Goal: Task Accomplishment & Management: Manage account settings

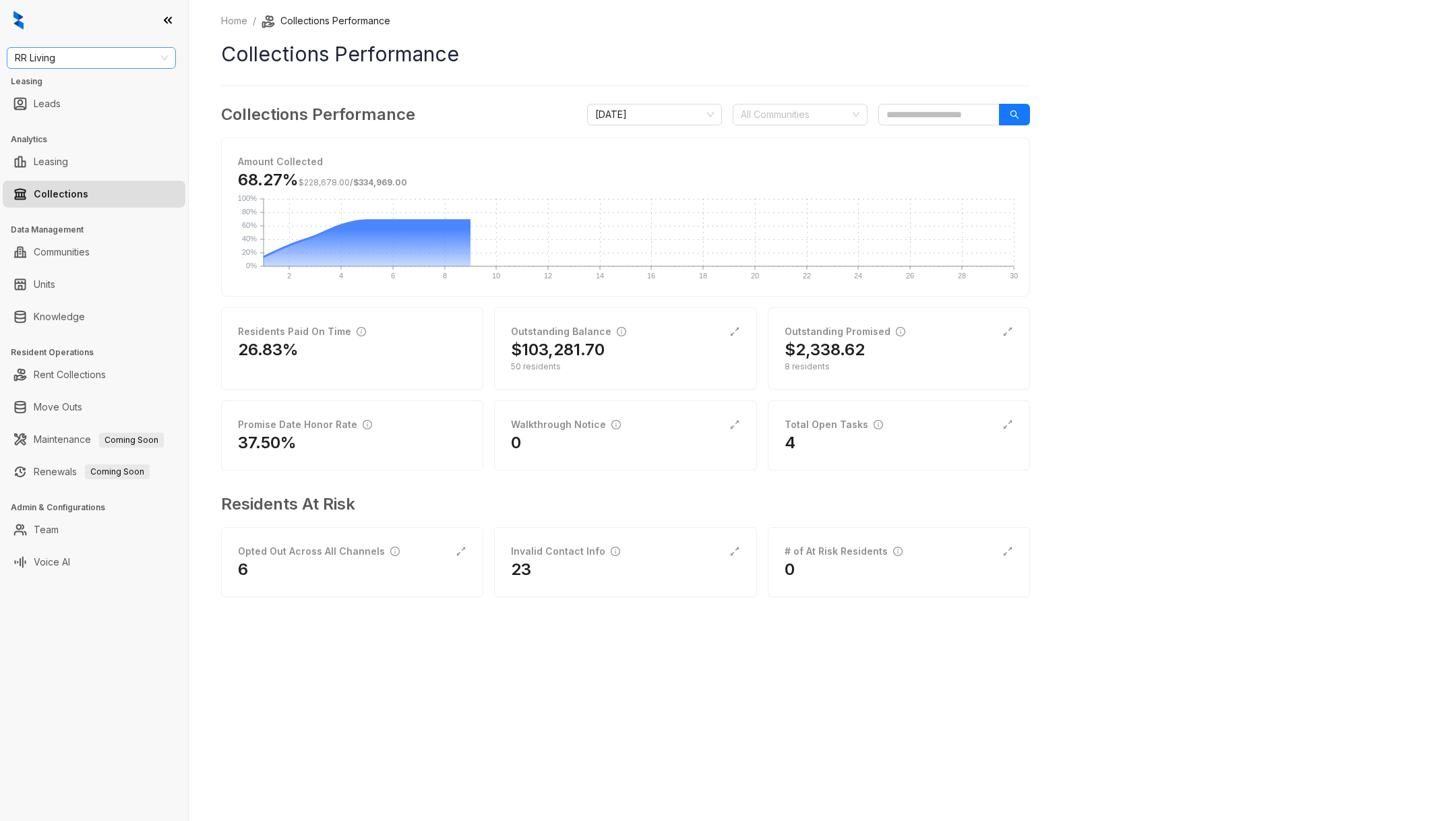
click at [123, 65] on span "RR Living" at bounding box center [91, 58] width 153 height 20
type input "****"
click at [58, 519] on link "Team" at bounding box center [46, 530] width 25 height 27
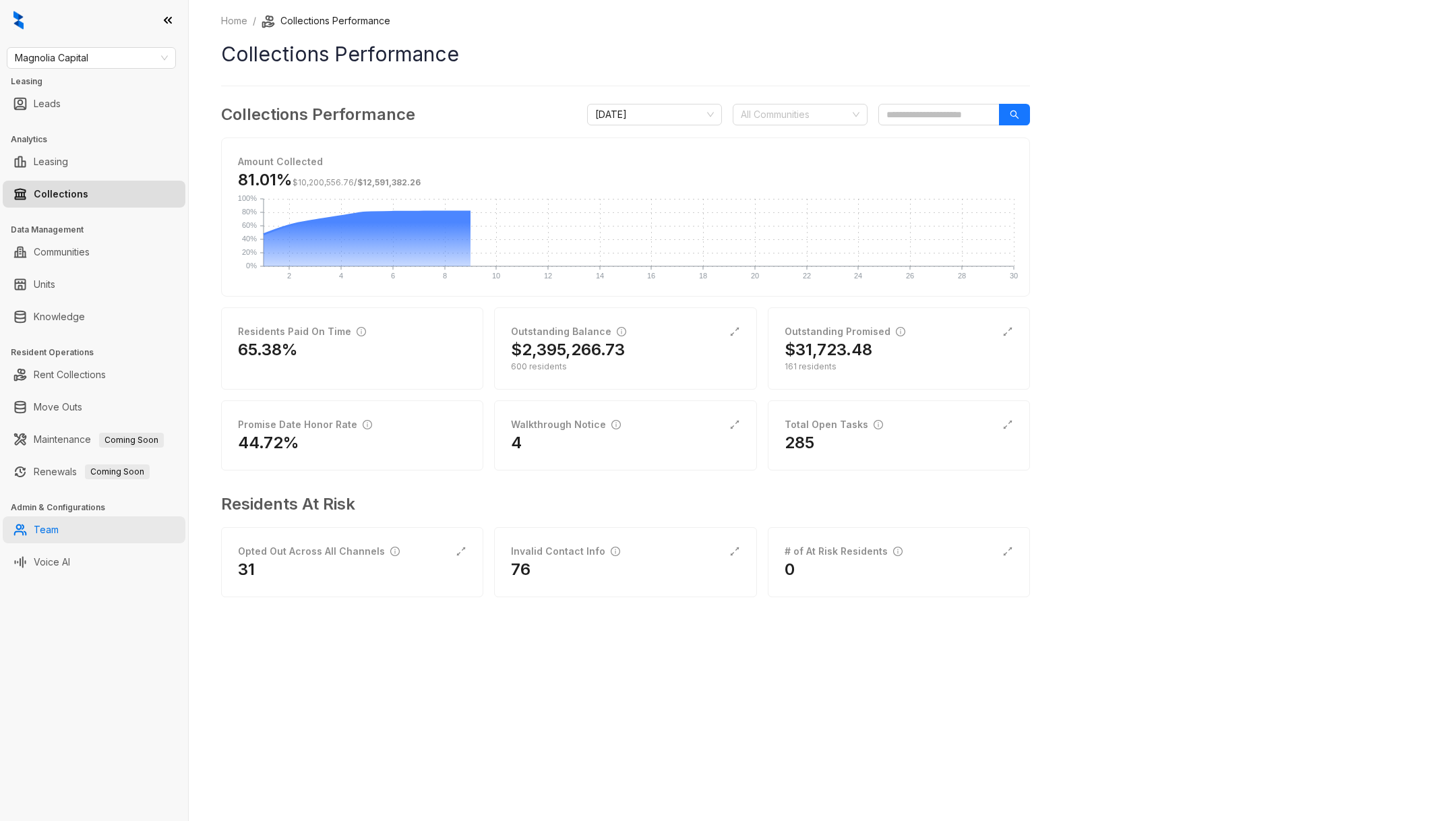
click at [34, 528] on link "Team" at bounding box center [46, 530] width 25 height 27
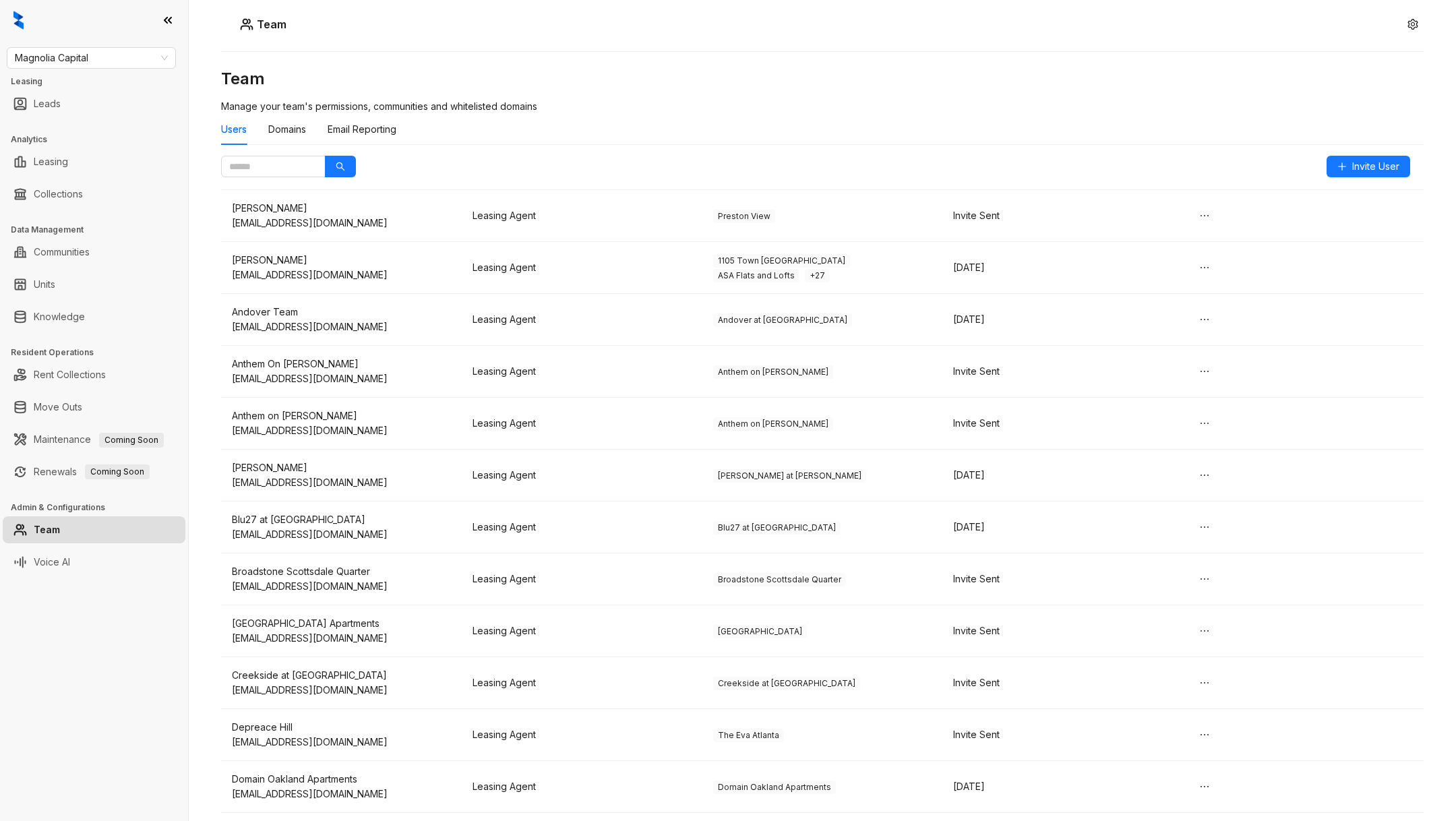
scroll to position [1031, 0]
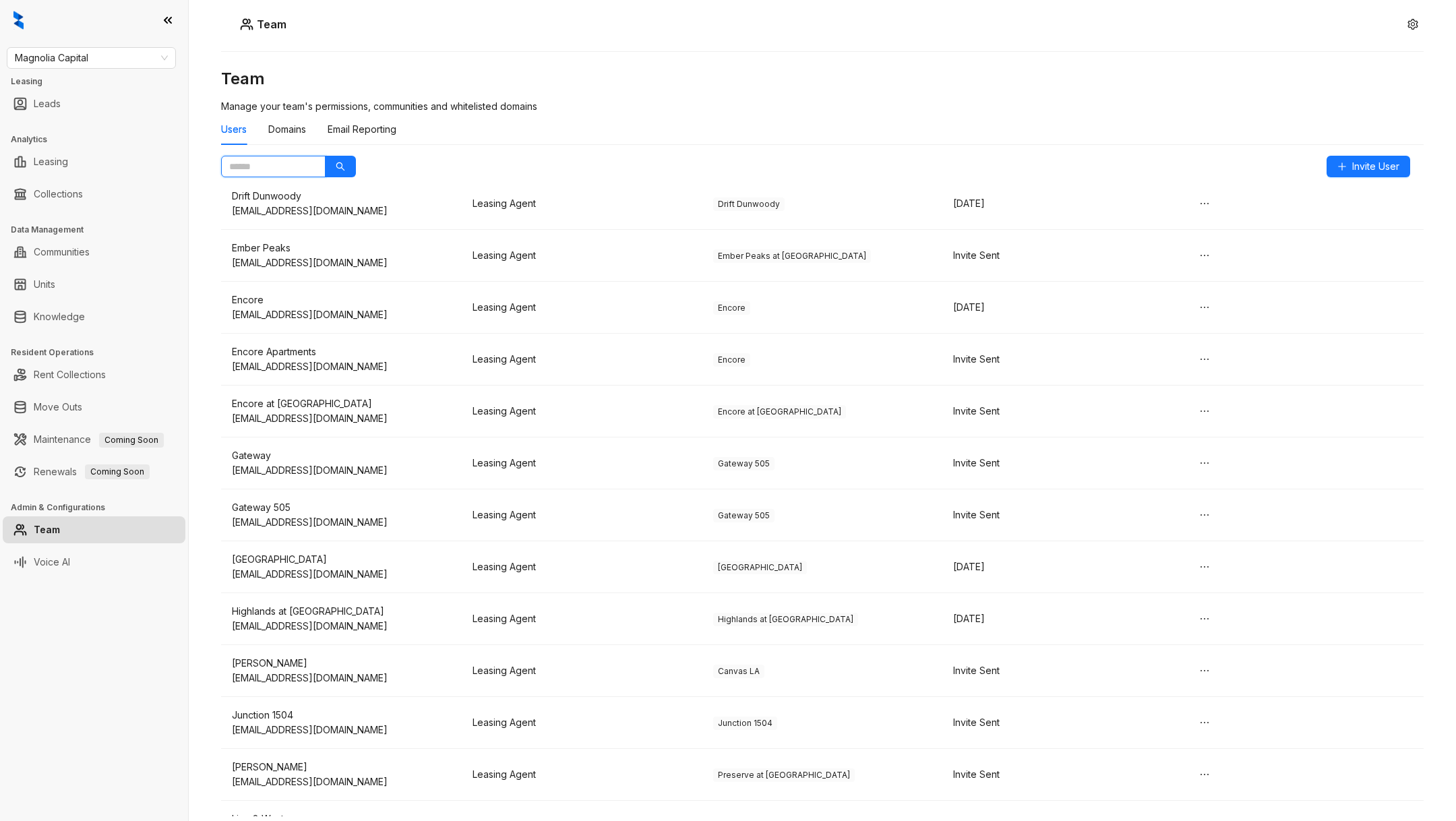
click at [269, 163] on input "text" at bounding box center [267, 166] width 78 height 15
type input "*****"
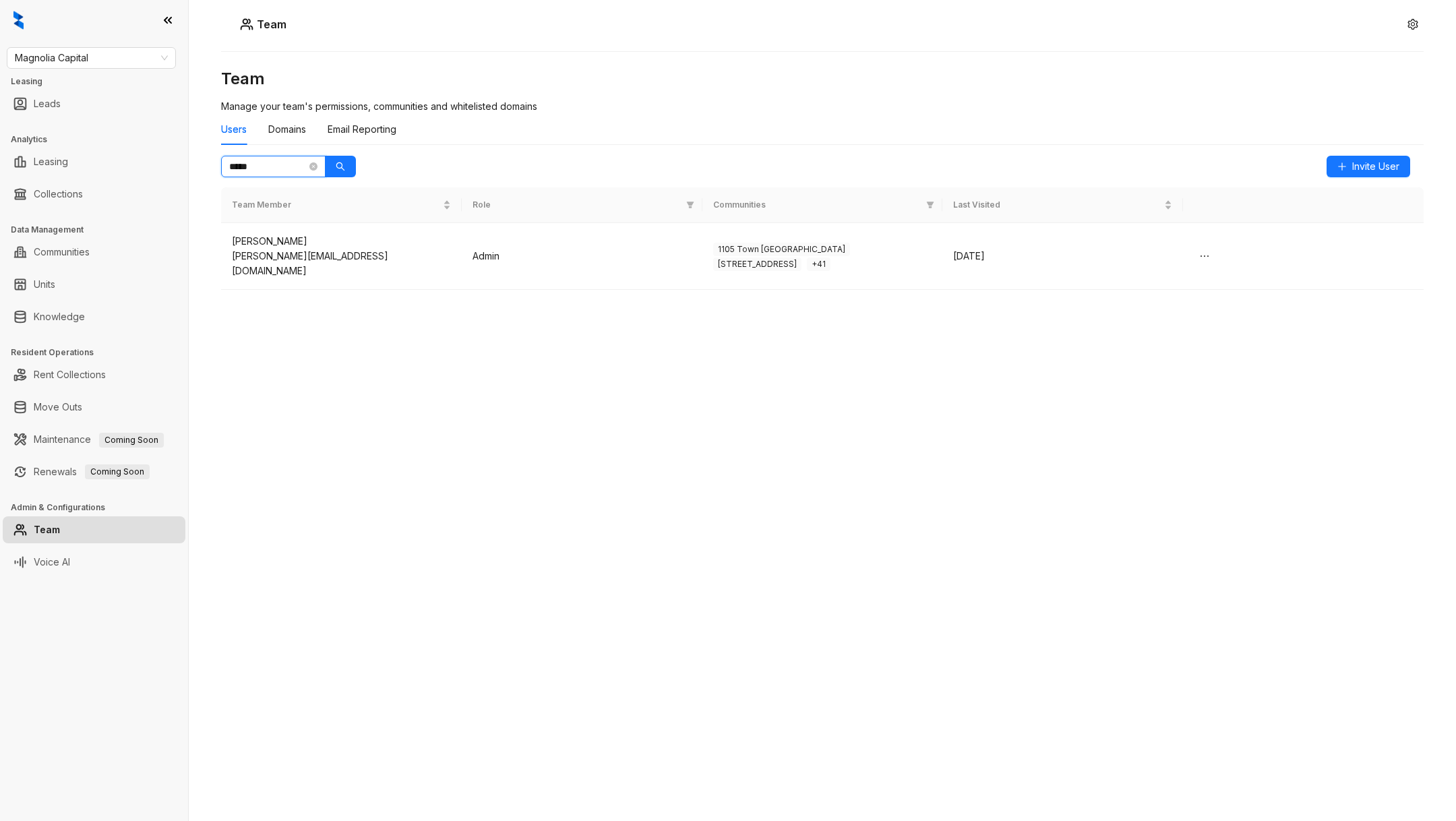
scroll to position [0, 0]
click at [568, 236] on td "Admin" at bounding box center [582, 257] width 240 height 67
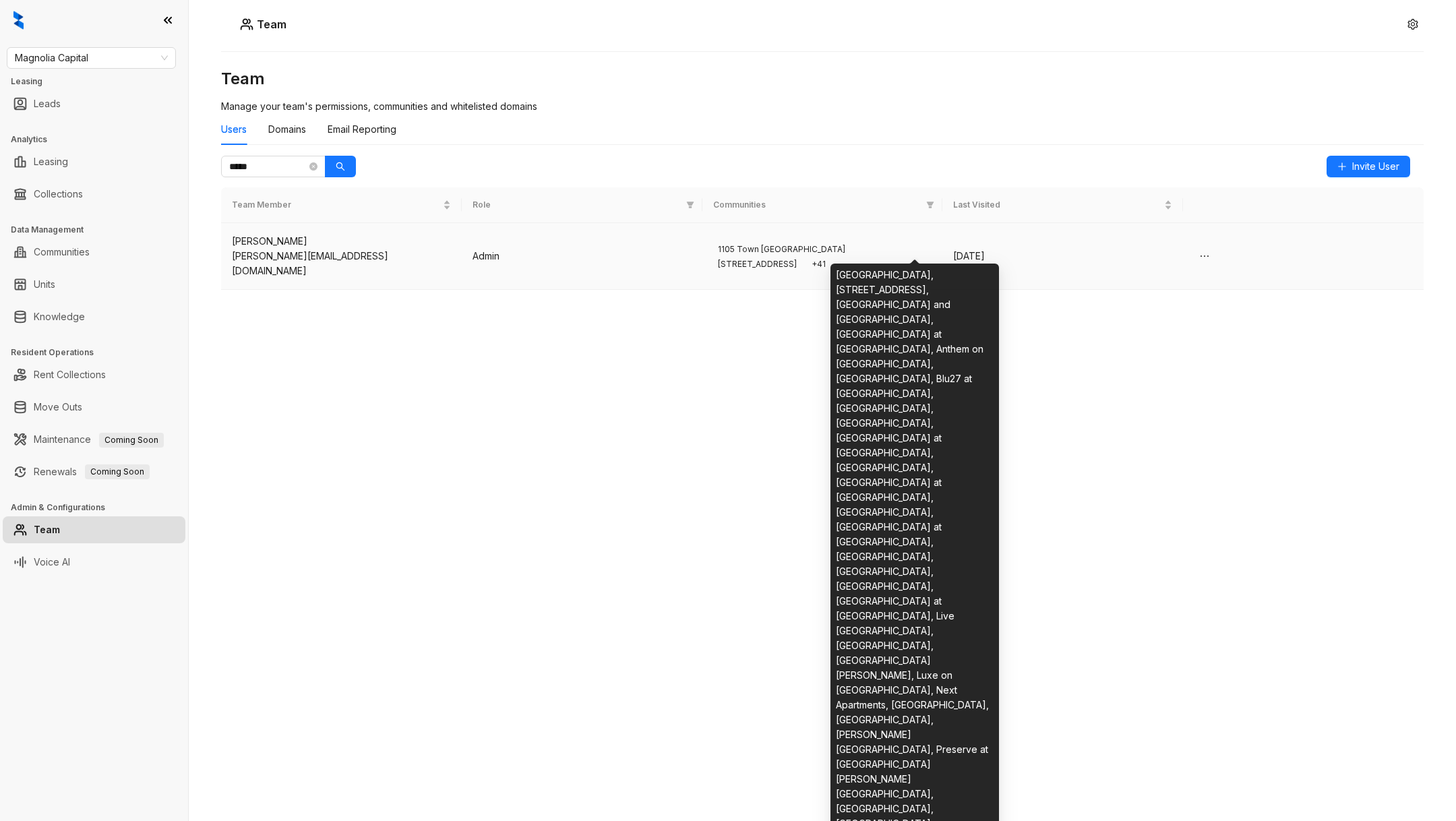
click at [831, 257] on span "+ 41" at bounding box center [819, 264] width 24 height 14
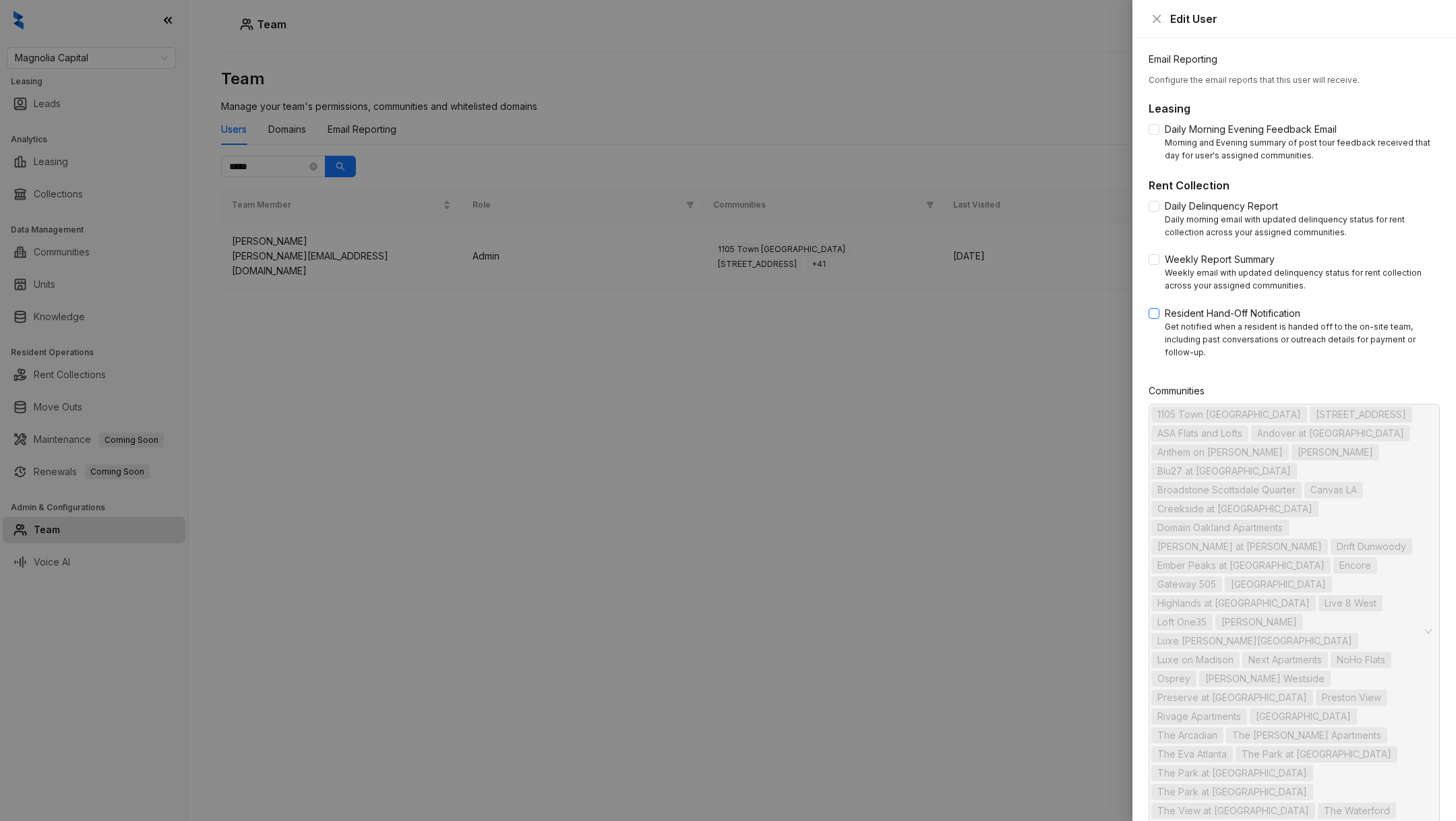
scroll to position [124, 0]
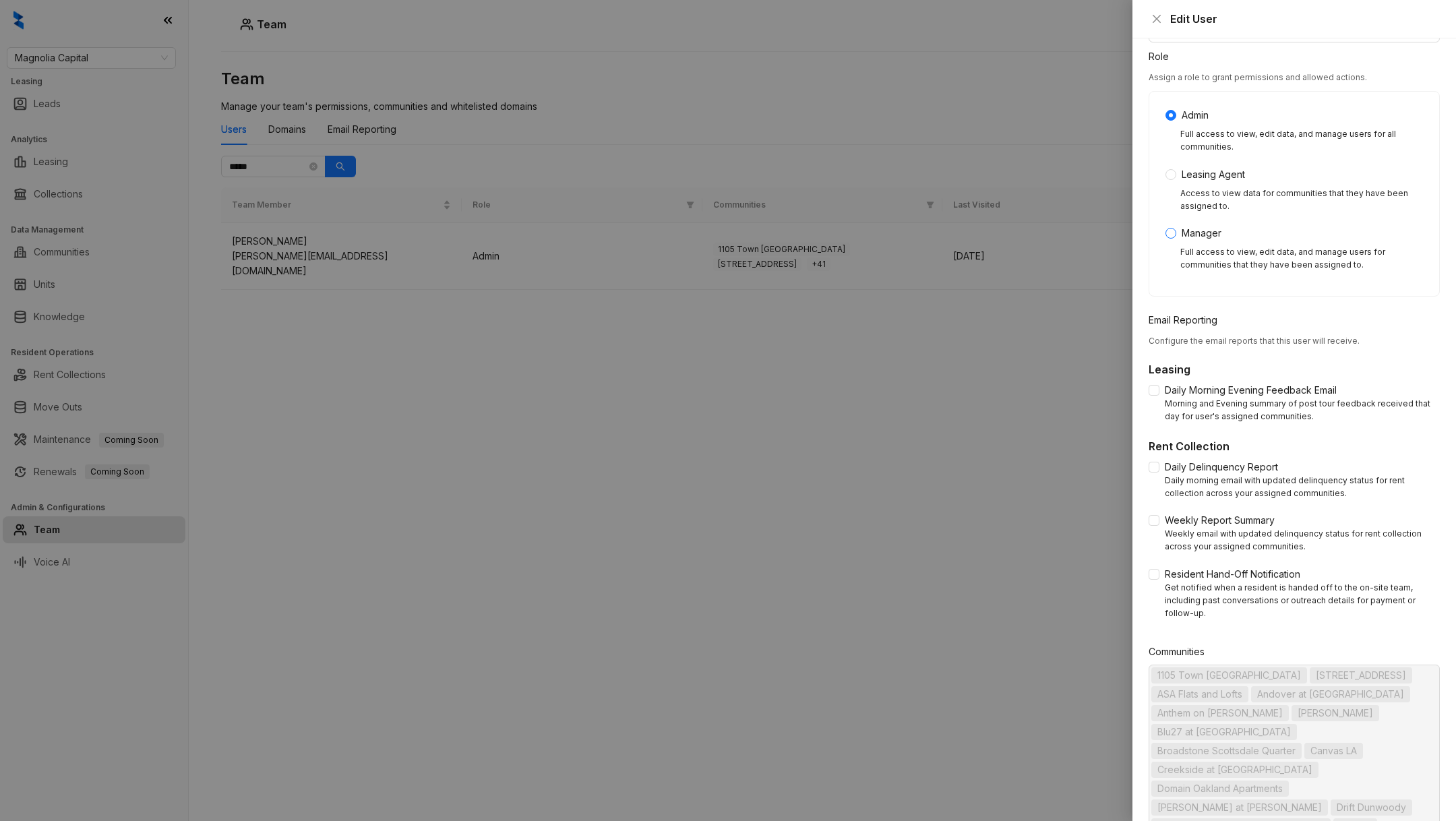
click at [1176, 229] on span "Manager" at bounding box center [1201, 233] width 51 height 15
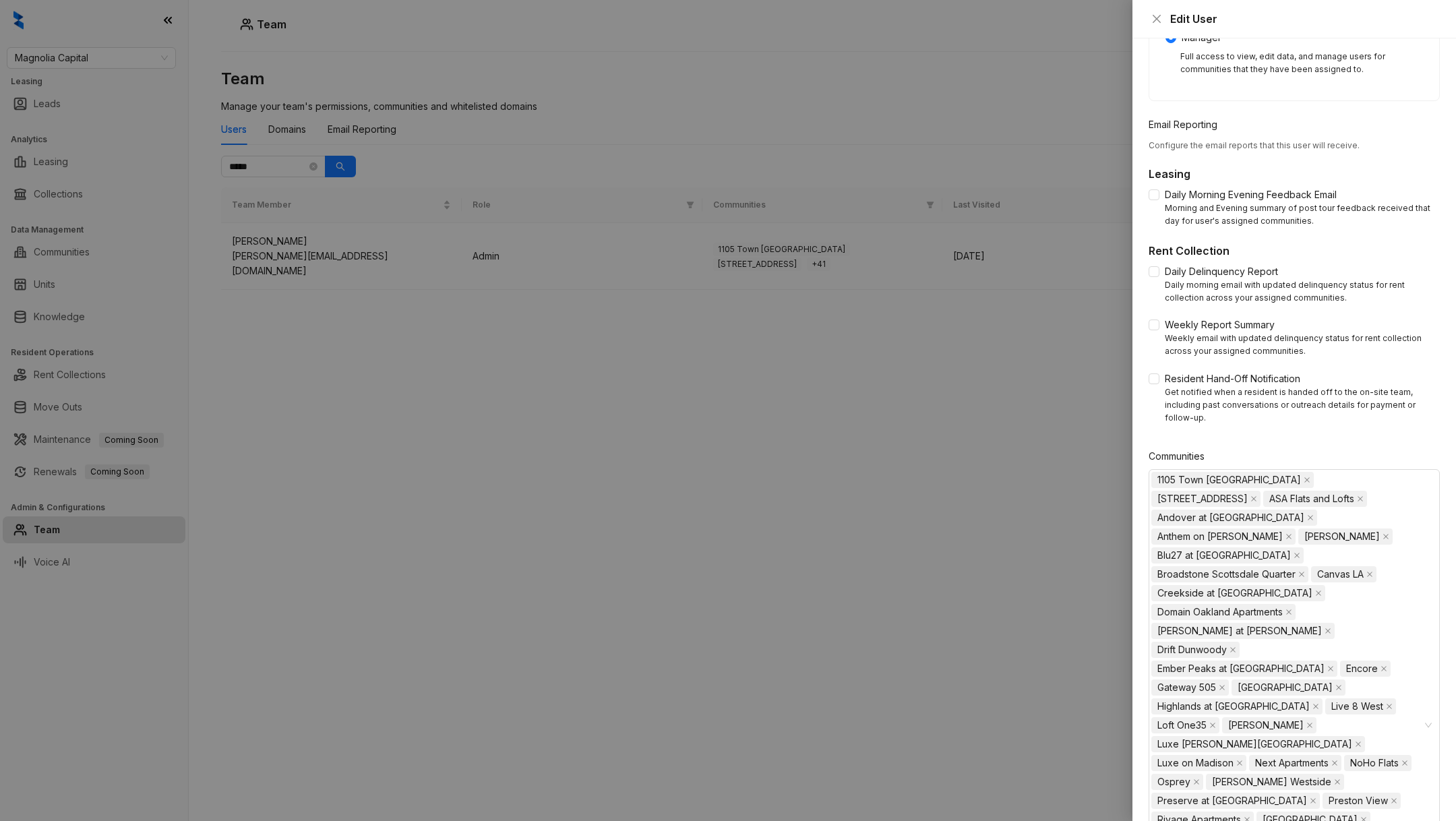
scroll to position [404, 0]
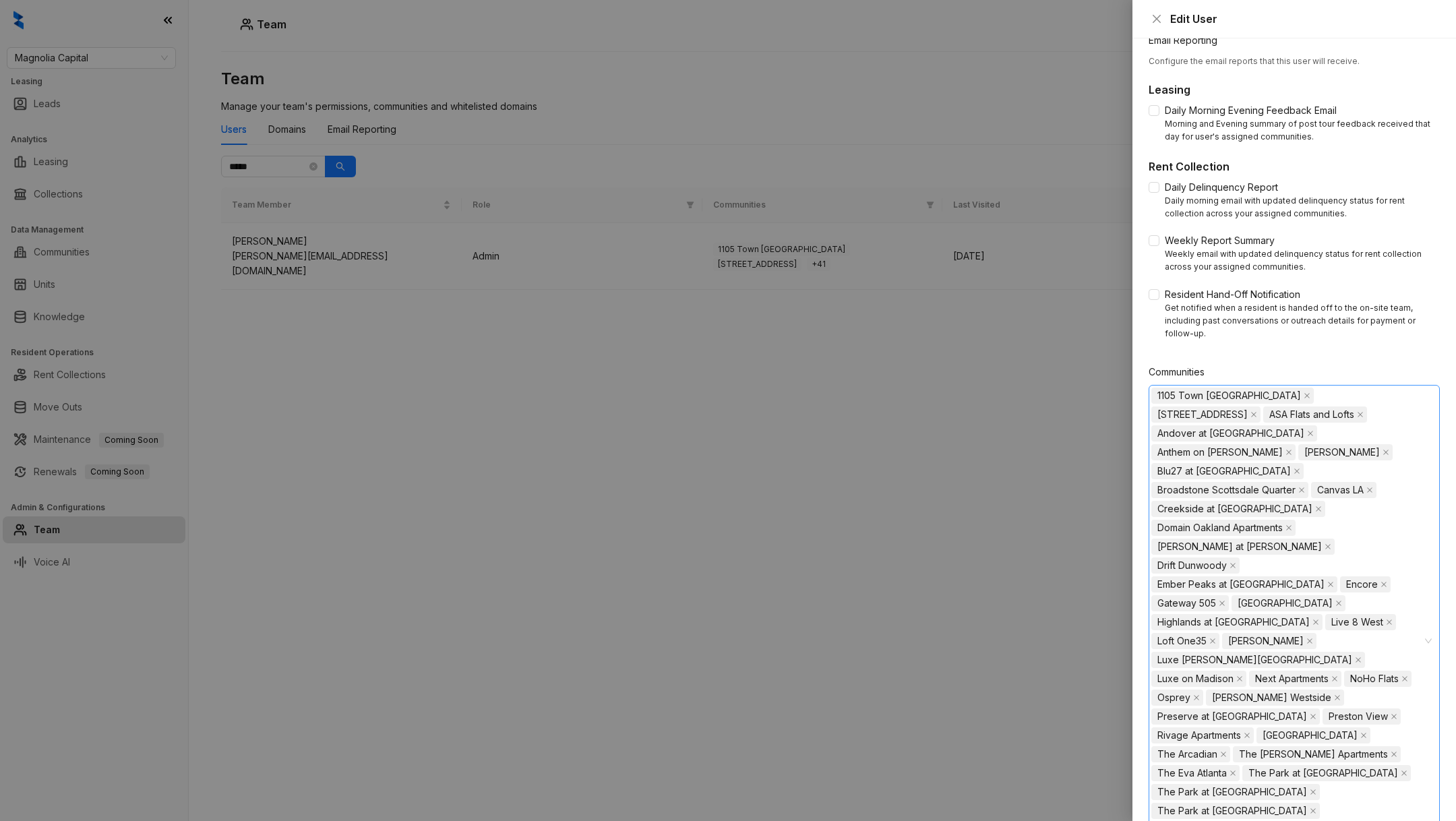
click at [1368, 742] on div "1105 Town Brookhaven 4550 Cherry Creek ASA Flats and Lofts Andover at Crabtree …" at bounding box center [1287, 641] width 272 height 510
click at [1158, 771] on span at bounding box center [1159, 767] width 16 height 16
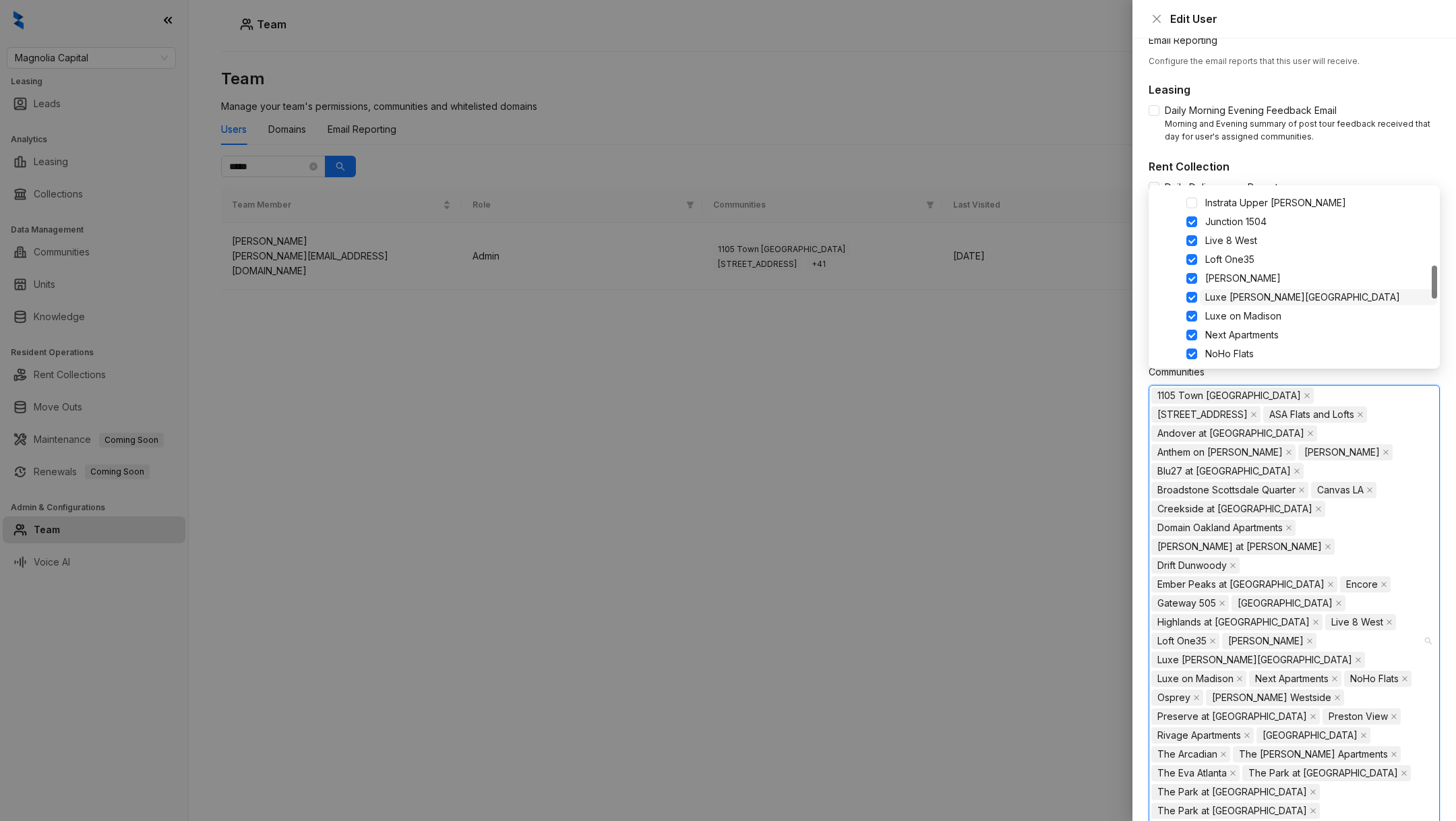
scroll to position [342, 0]
click at [1190, 254] on span at bounding box center [1191, 253] width 11 height 11
click at [1187, 208] on div "The Arnold" at bounding box center [1294, 202] width 286 height 16
click at [1189, 205] on span at bounding box center [1191, 202] width 11 height 11
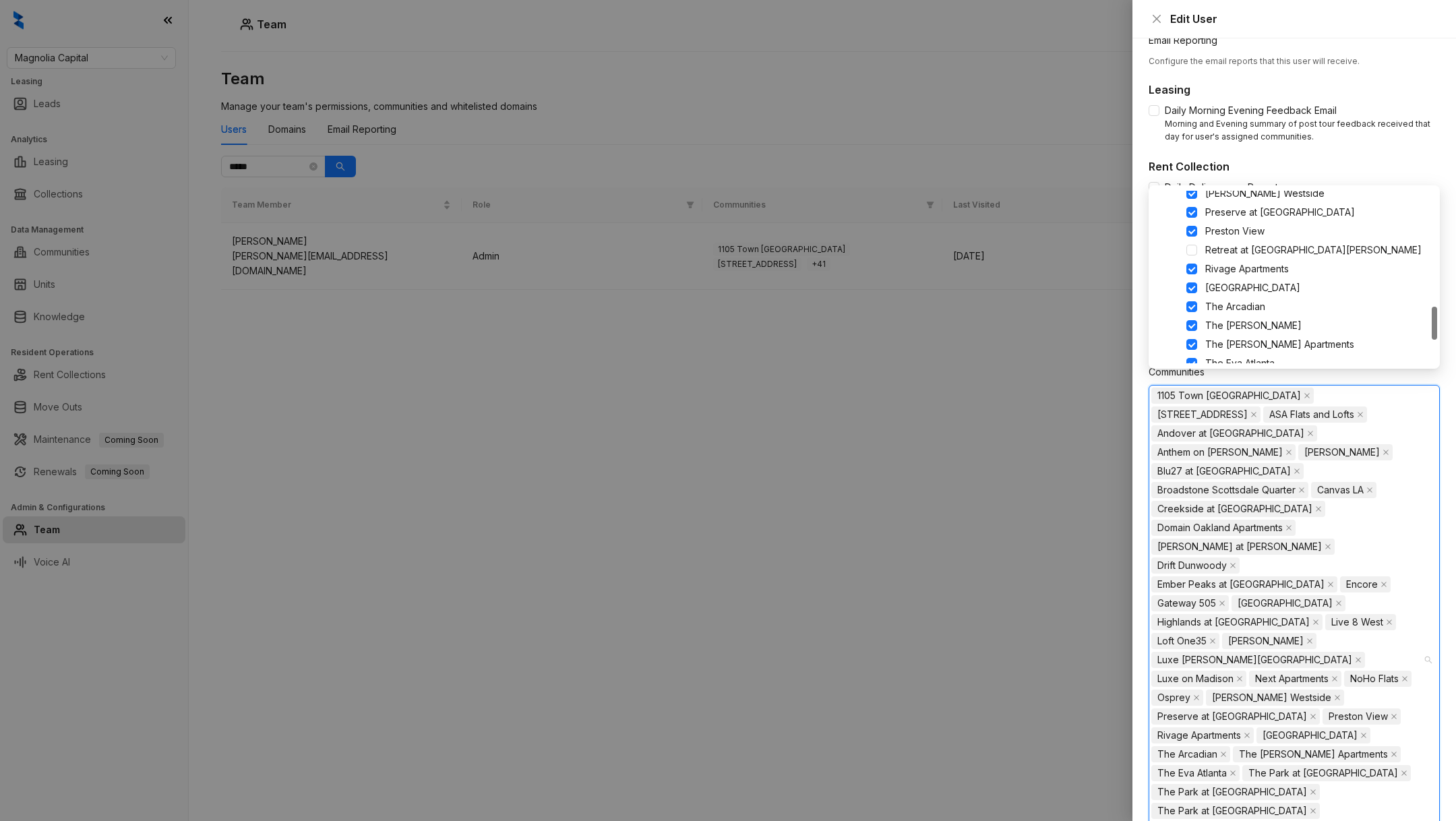
scroll to position [592, 0]
click at [1187, 242] on div "Retreat at [GEOGRAPHIC_DATA][PERSON_NAME]" at bounding box center [1294, 248] width 286 height 16
click at [1192, 250] on span at bounding box center [1191, 248] width 11 height 11
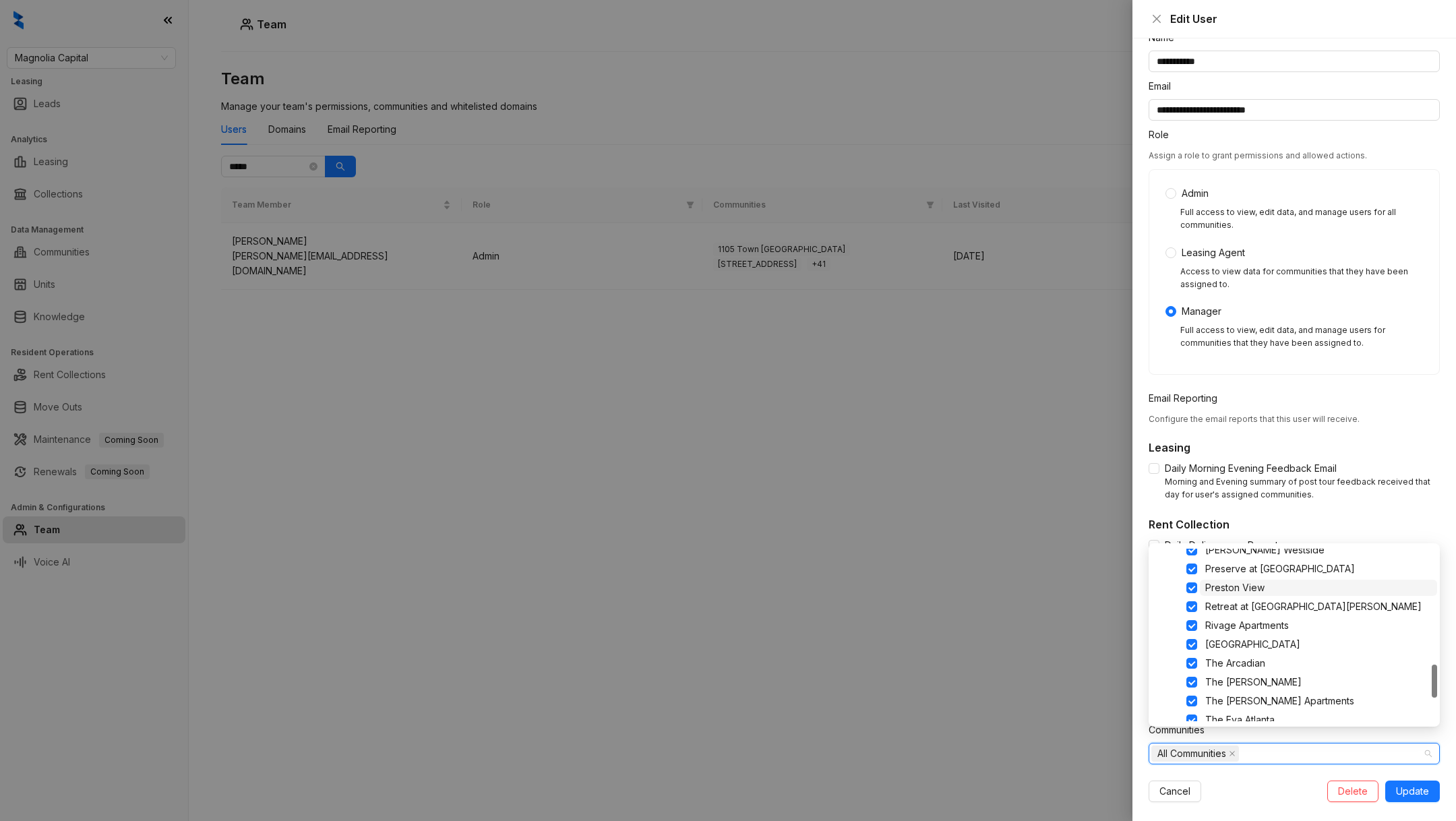
scroll to position [714, 0]
click at [1352, 745] on div "All Communities" at bounding box center [1287, 754] width 272 height 19
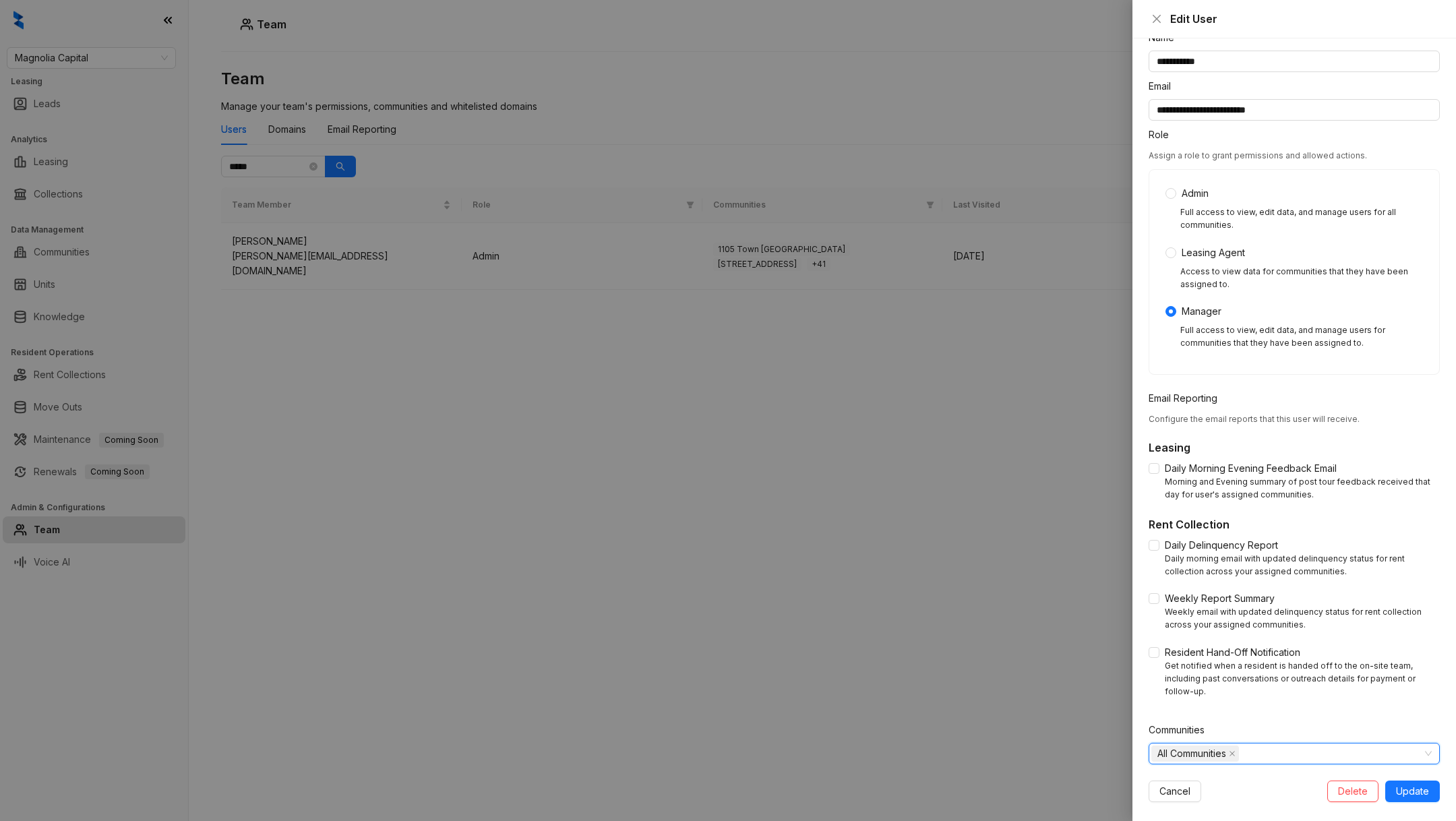
click at [1420, 788] on div "**********" at bounding box center [1294, 430] width 324 height 783
click at [1413, 784] on span "Update" at bounding box center [1413, 791] width 33 height 15
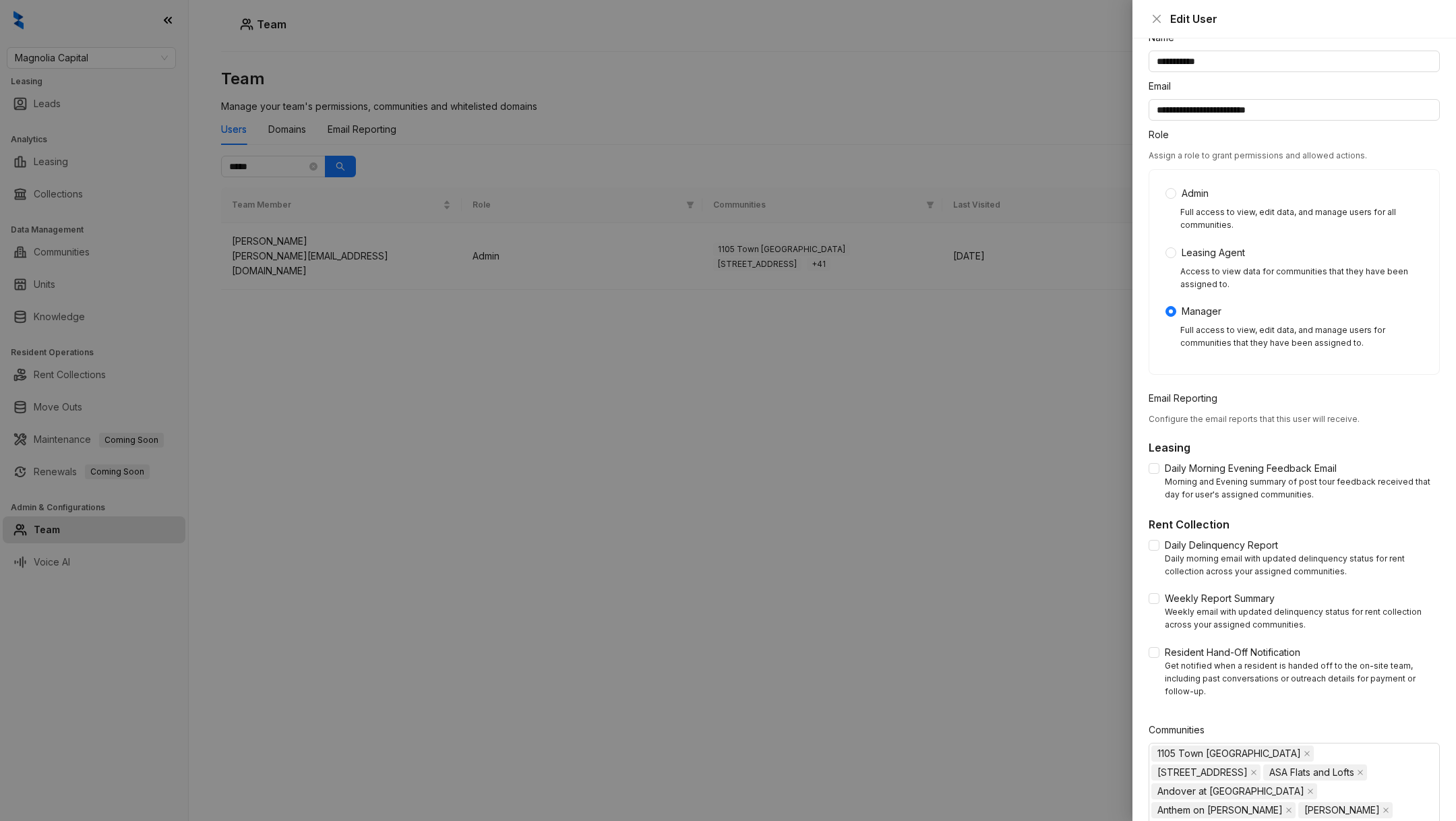
scroll to position [404, 0]
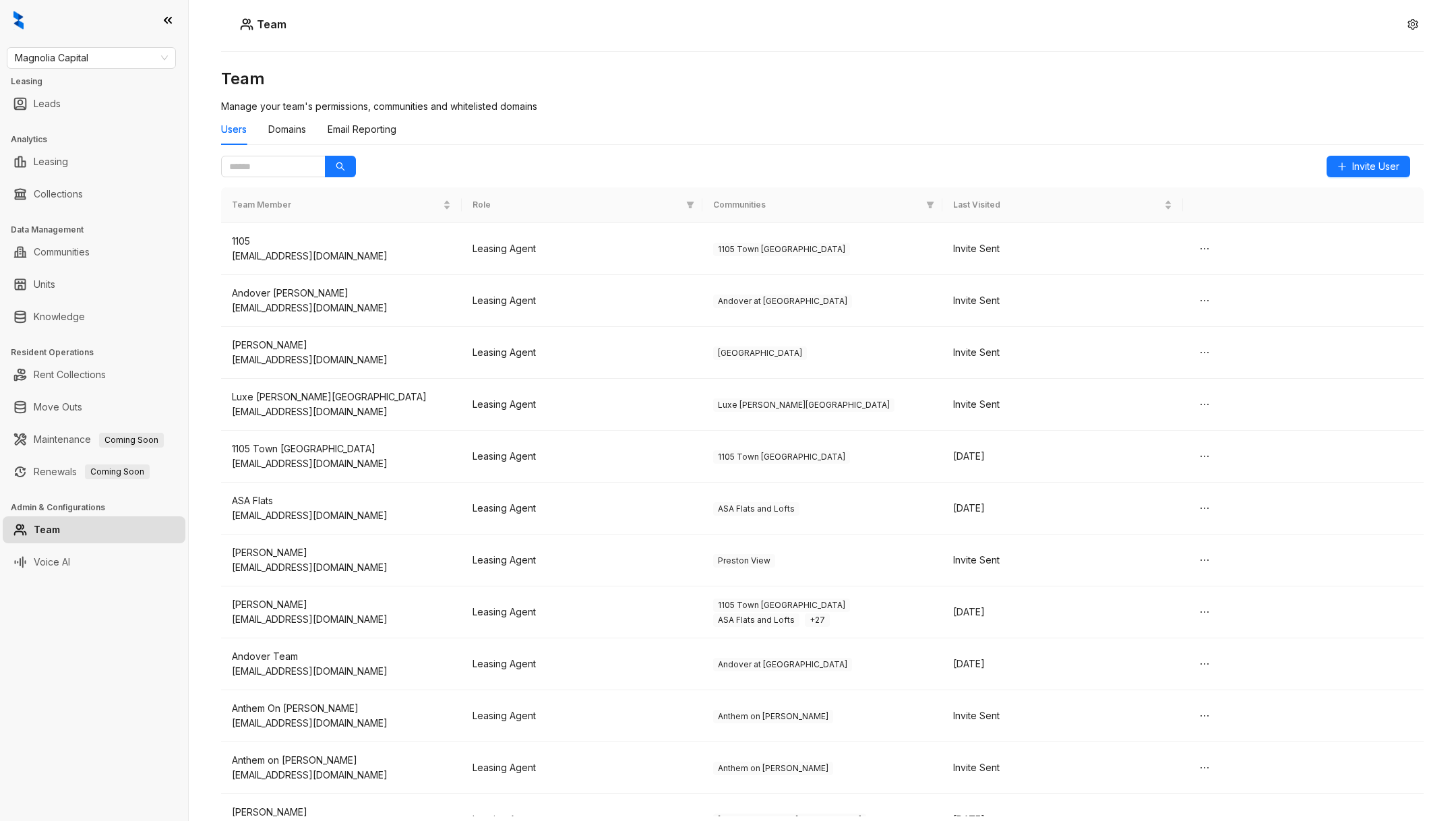
click at [286, 179] on div "Team Manage your team's permissions, communities and whitelisted domains Users …" at bounding box center [822, 382] width 1202 height 629
click at [286, 178] on div "Team Manage your team's permissions, communities and whitelisted domains Users …" at bounding box center [822, 382] width 1202 height 629
click at [282, 175] on span at bounding box center [273, 166] width 105 height 21
type input "*****"
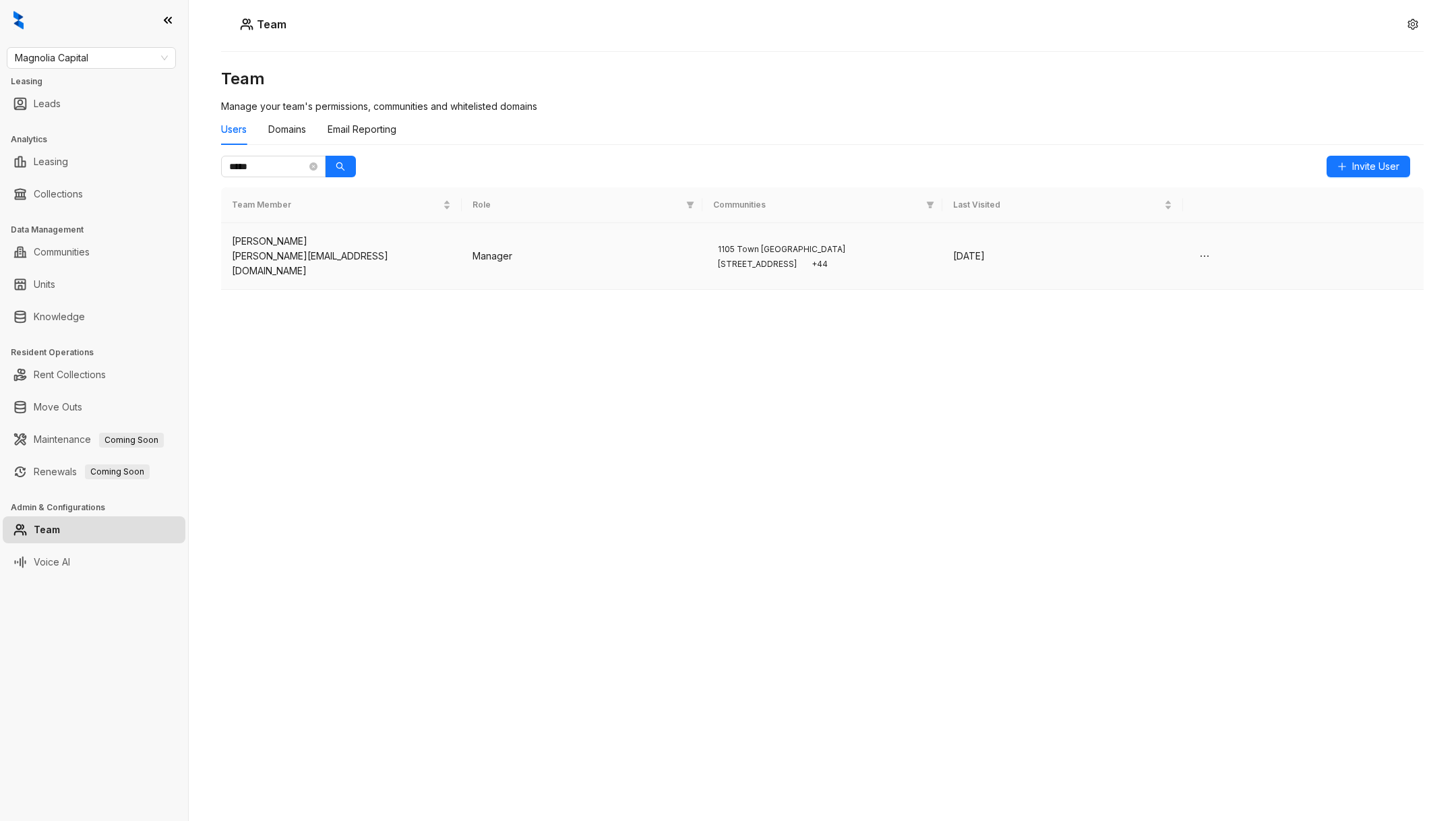
click at [522, 248] on td "Manager" at bounding box center [582, 257] width 240 height 67
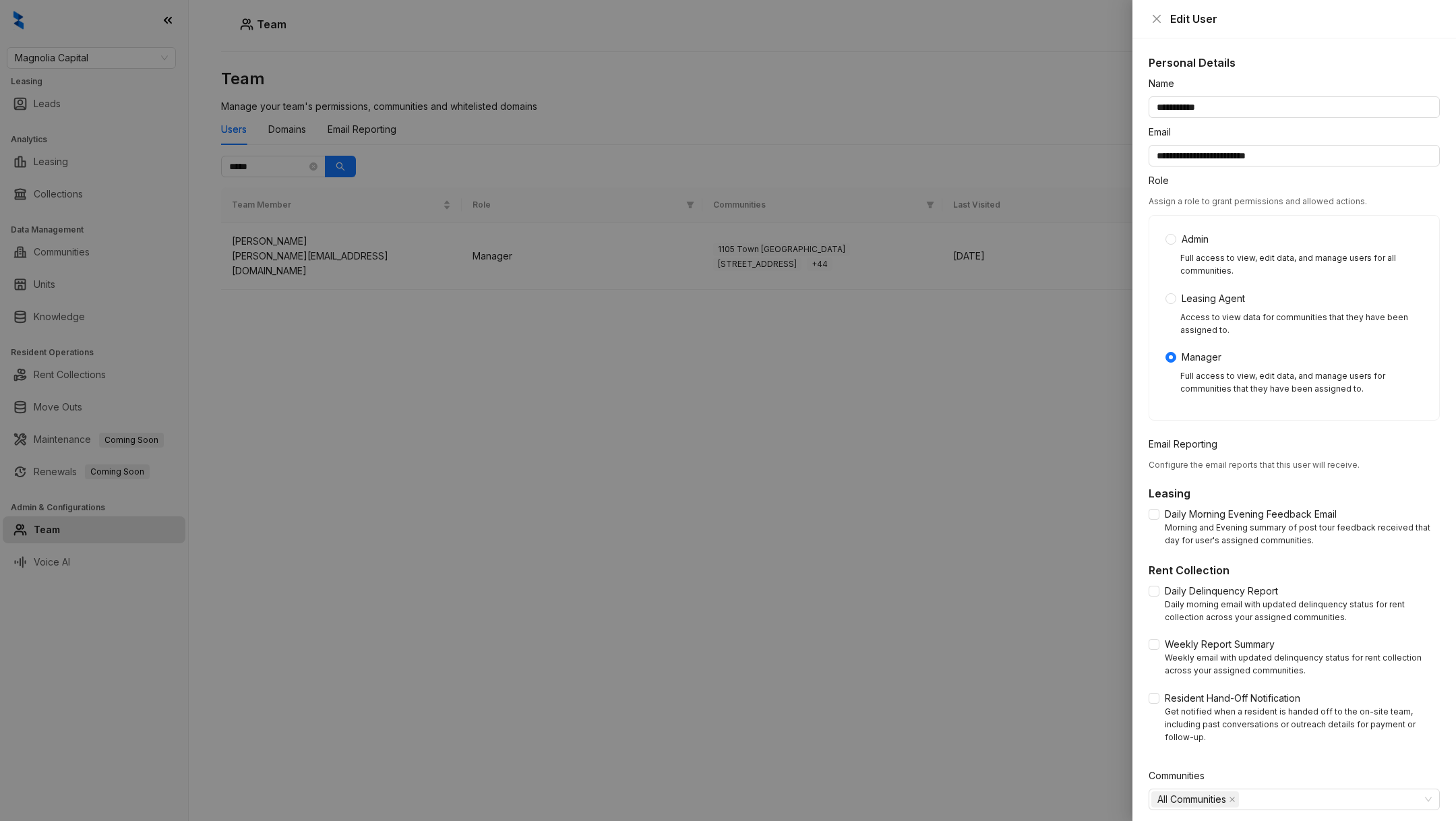
click at [1160, 228] on div "Admin Full access to view, edit data, and manage users for all communities. Lea…" at bounding box center [1294, 318] width 289 height 204
click at [1160, 231] on div "Admin Full access to view, edit data, and manage users for all communities. Lea…" at bounding box center [1294, 318] width 289 height 204
click at [1164, 248] on div "Admin Full access to view, edit data, and manage users for all communities. Lea…" at bounding box center [1294, 318] width 289 height 204
click at [1167, 246] on div "Admin Full access to view, edit data, and manage users for all communities. Lea…" at bounding box center [1293, 317] width 257 height 172
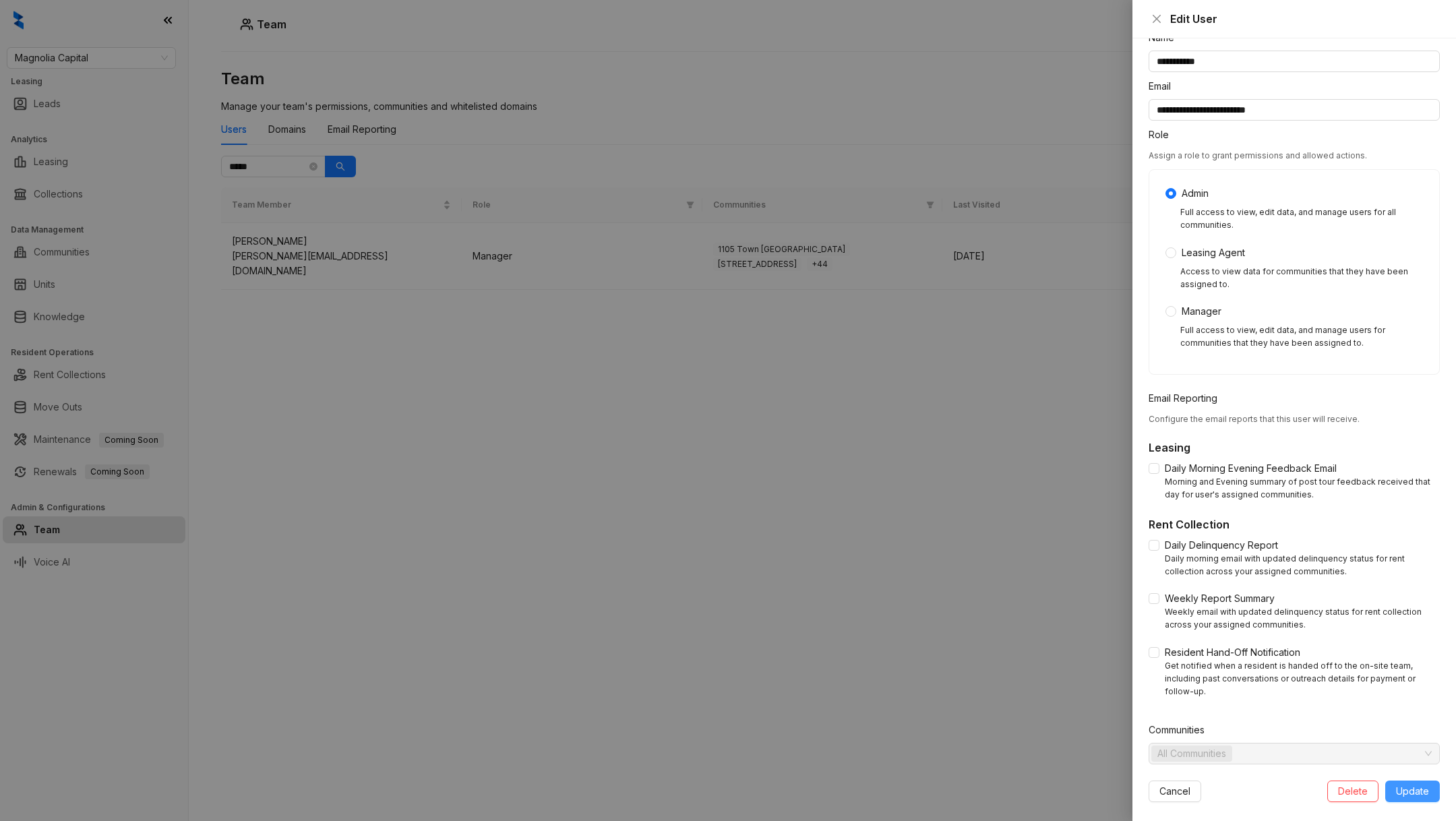
click at [1398, 781] on button "Update" at bounding box center [1413, 792] width 55 height 21
